Goal: Navigation & Orientation: Find specific page/section

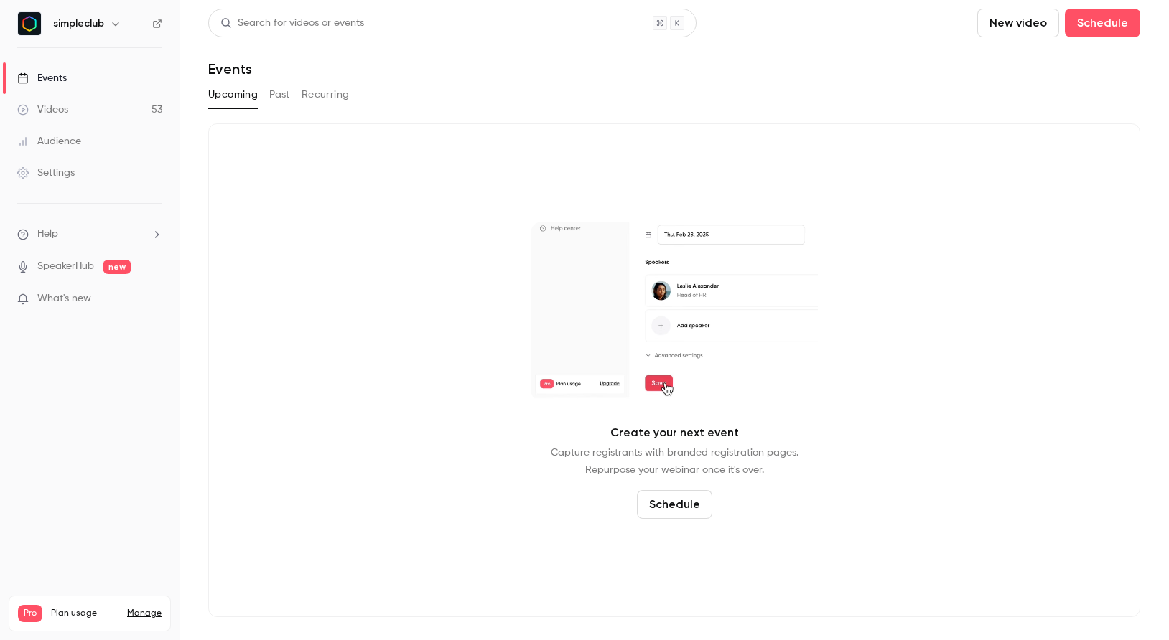
click at [78, 108] on link "Videos 53" at bounding box center [90, 110] width 180 height 32
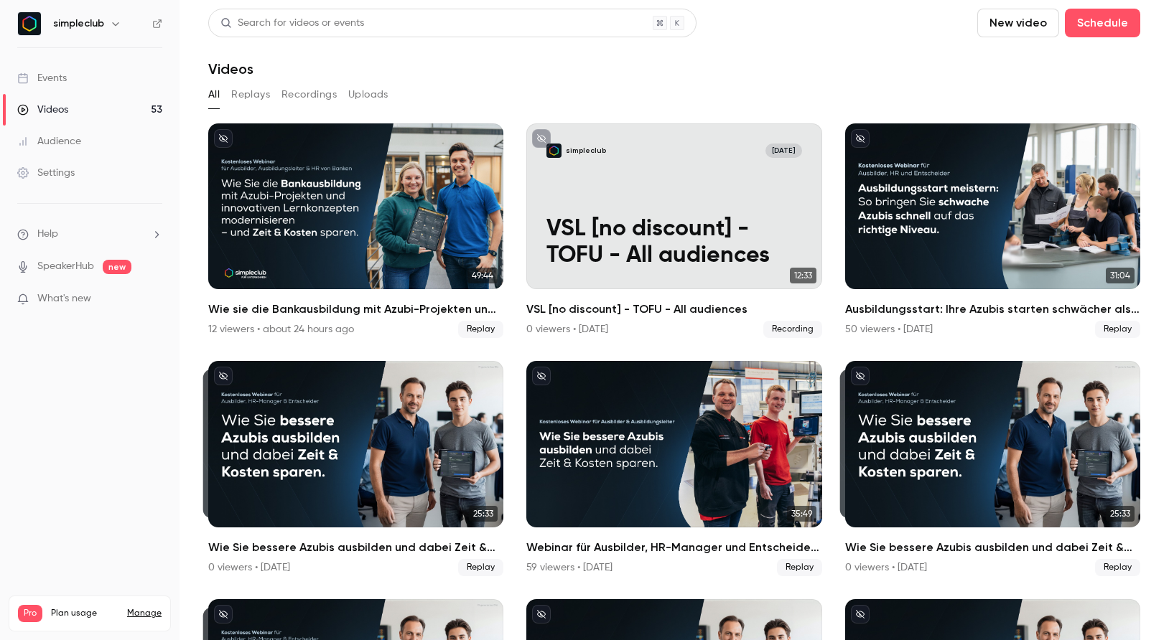
click at [246, 91] on button "Replays" at bounding box center [250, 94] width 39 height 23
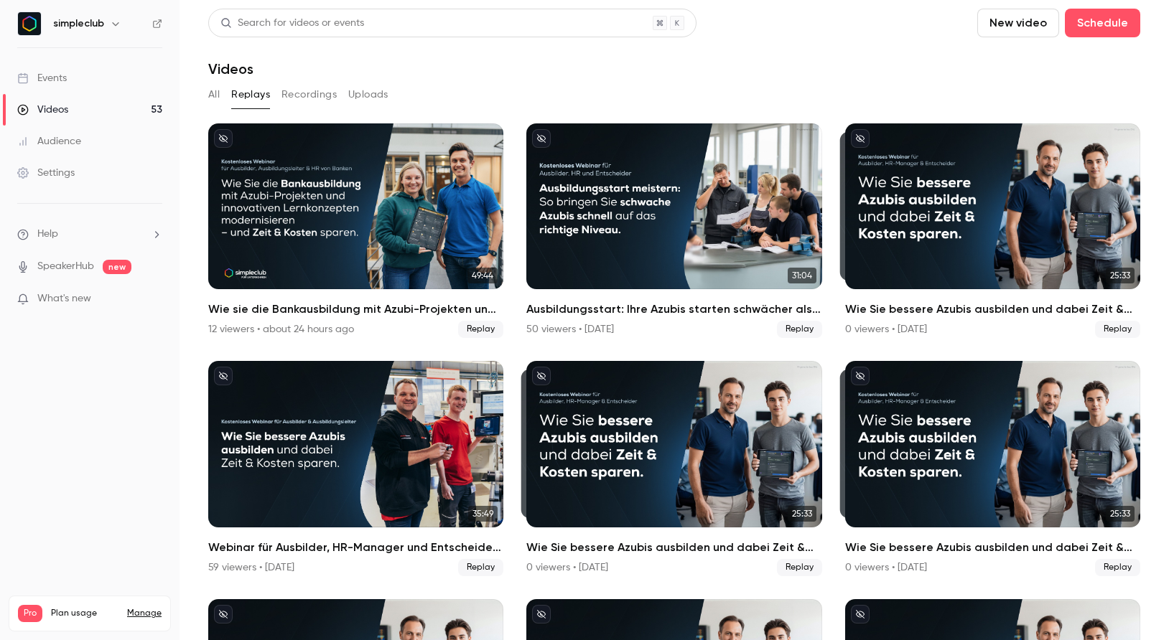
click at [67, 74] on link "Events" at bounding box center [90, 78] width 180 height 32
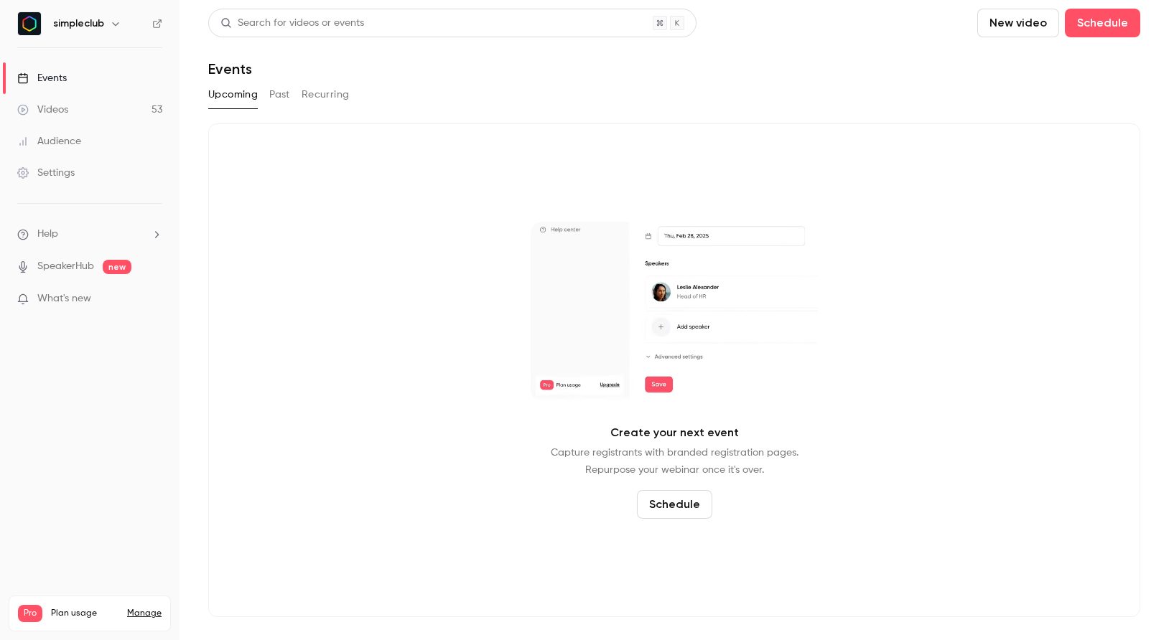
click at [273, 84] on button "Past" at bounding box center [279, 94] width 21 height 23
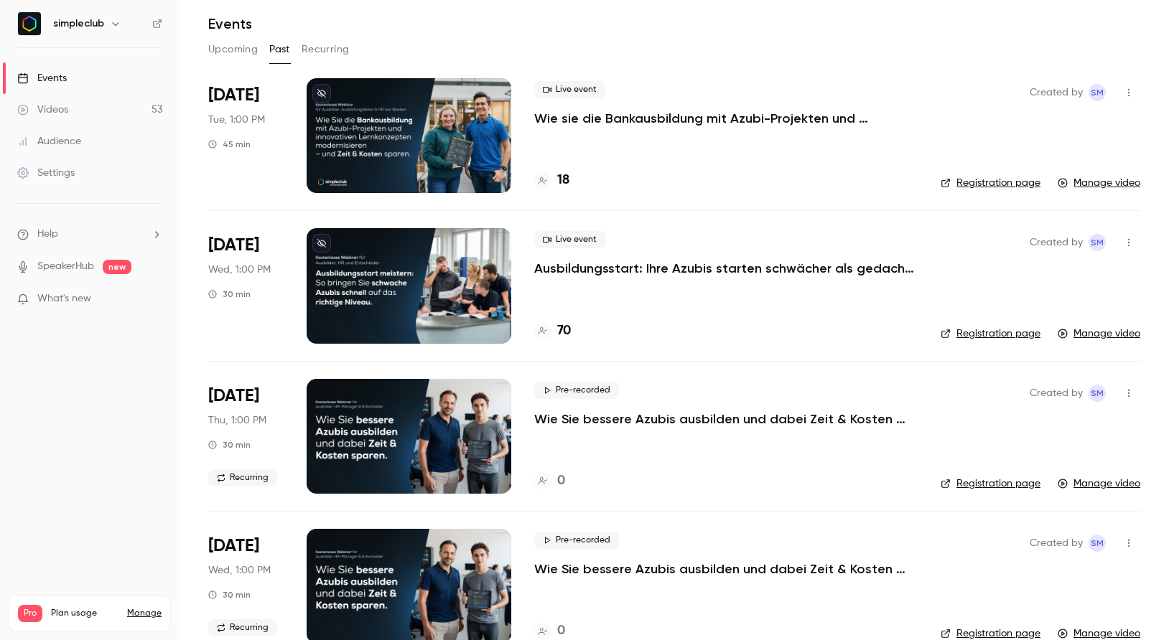
scroll to position [47, 0]
